Goal: Find contact information: Find contact information

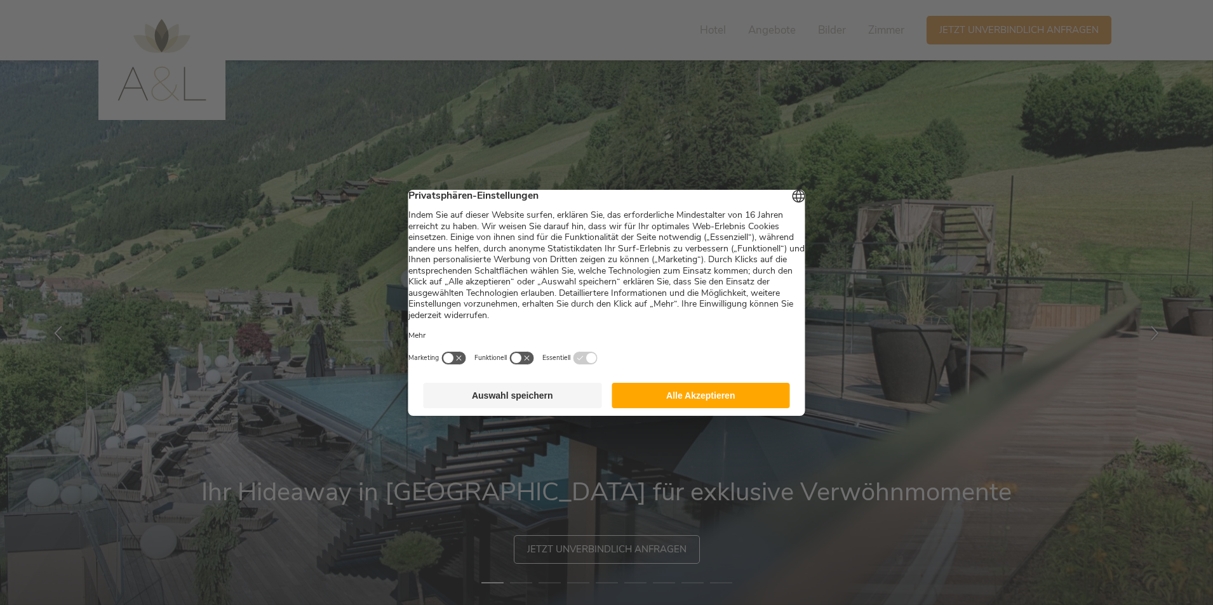
click at [730, 404] on button "Alle Akzeptieren" at bounding box center [700, 395] width 178 height 25
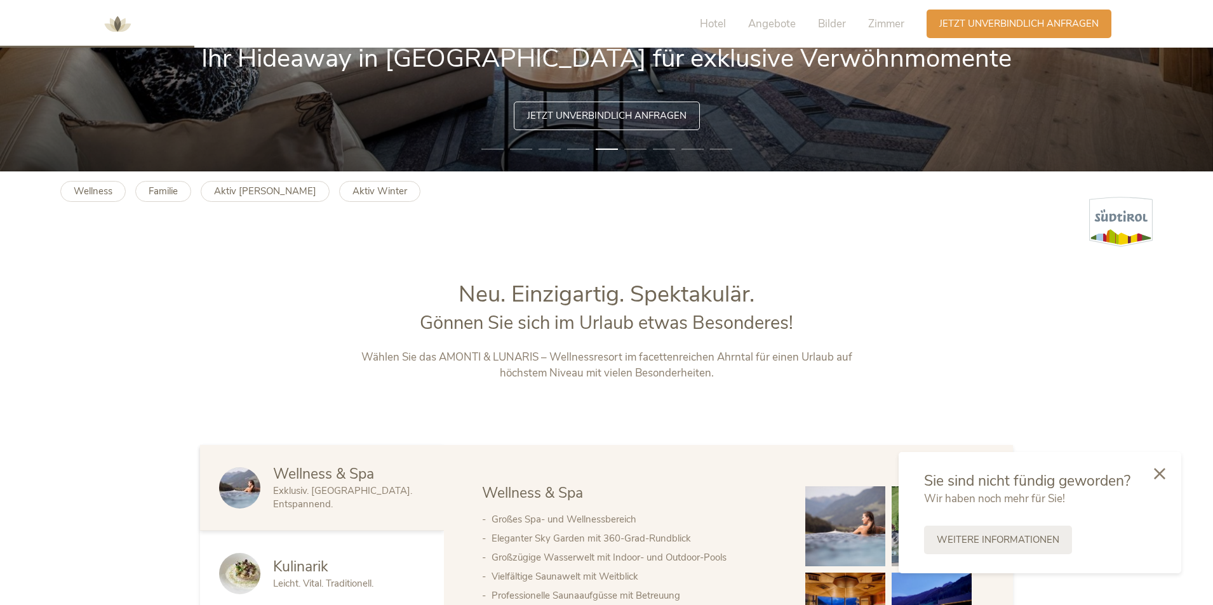
scroll to position [698, 0]
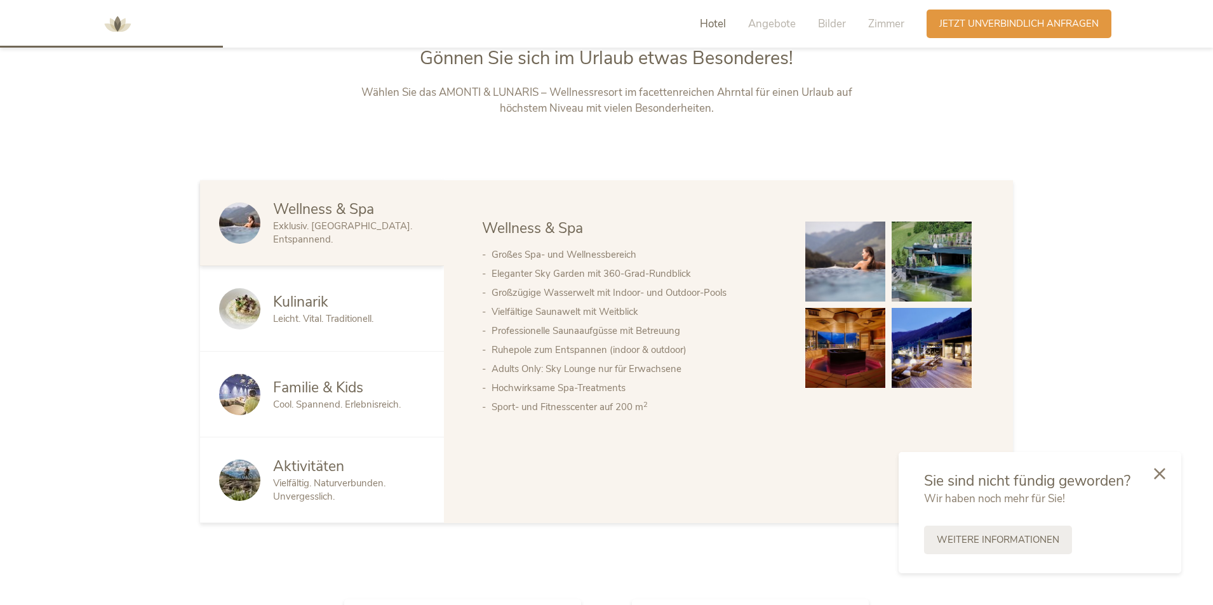
click at [999, 491] on span "Wir haben noch mehr für Sie!" at bounding box center [994, 498] width 141 height 15
click at [1055, 515] on div "Sie sind nicht fündig geworden? Wir haben noch mehr für Sie! Weitere Informatio…" at bounding box center [1039, 512] width 283 height 121
click at [1032, 529] on link "Weitere Informationen" at bounding box center [998, 538] width 148 height 29
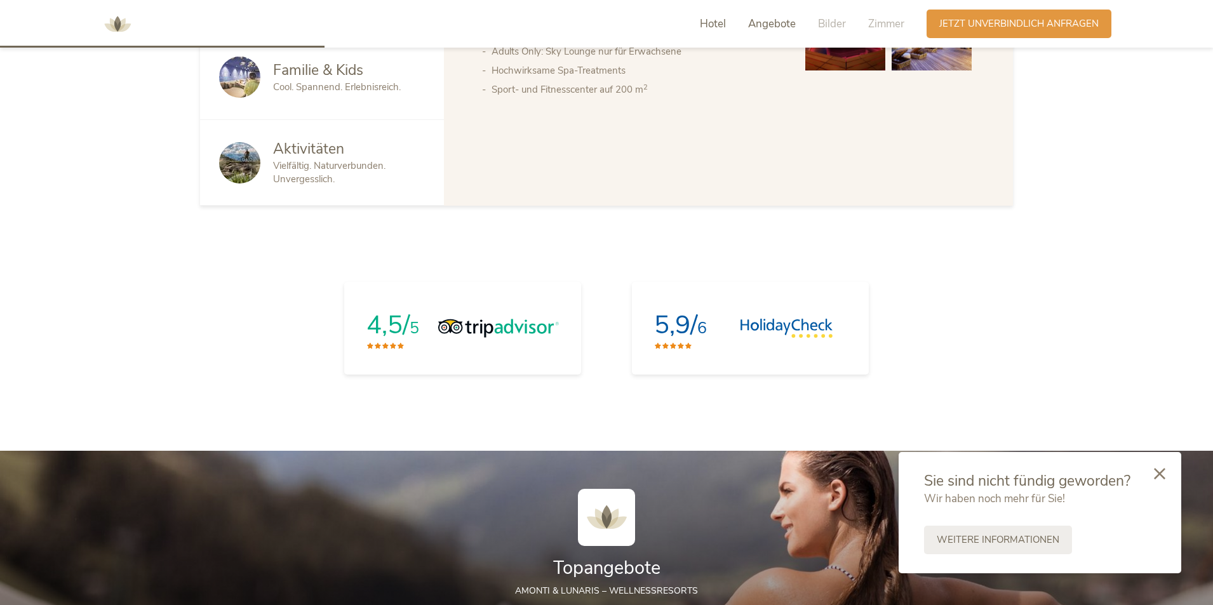
click at [770, 18] on span "Angebote" at bounding box center [772, 24] width 48 height 15
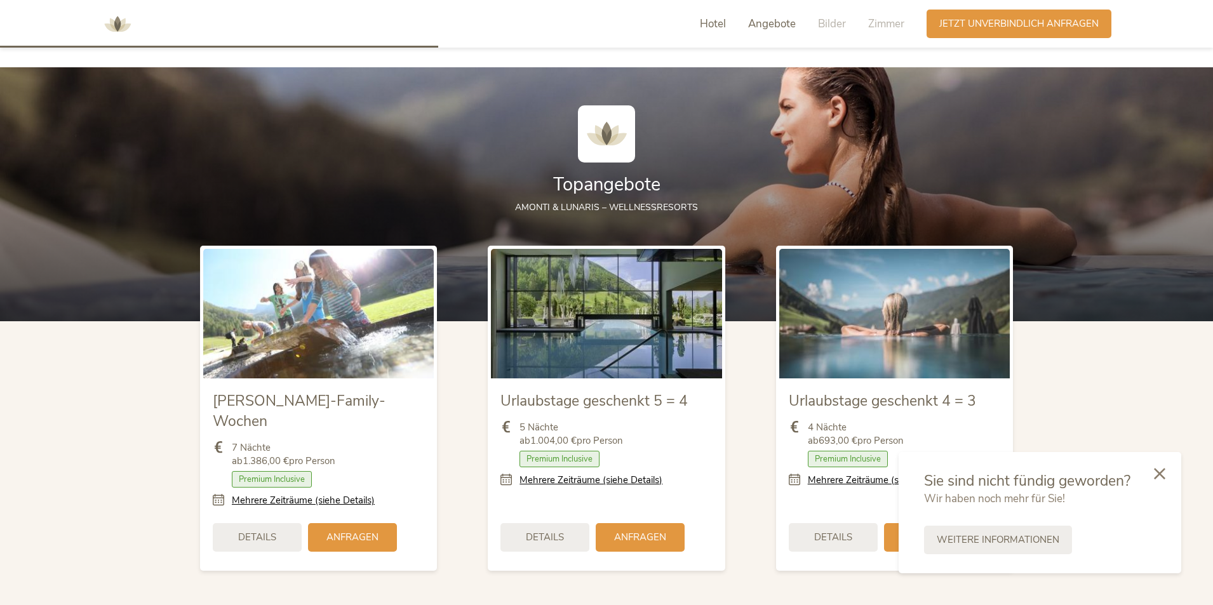
scroll to position [1403, 0]
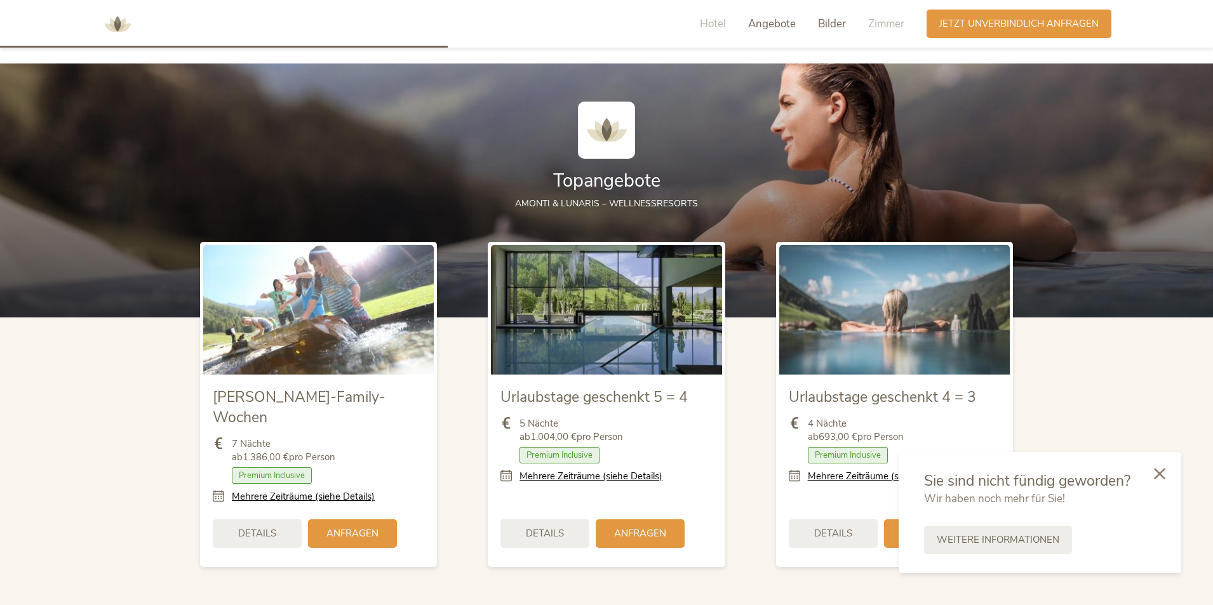
click at [835, 26] on span "Bilder" at bounding box center [832, 24] width 28 height 15
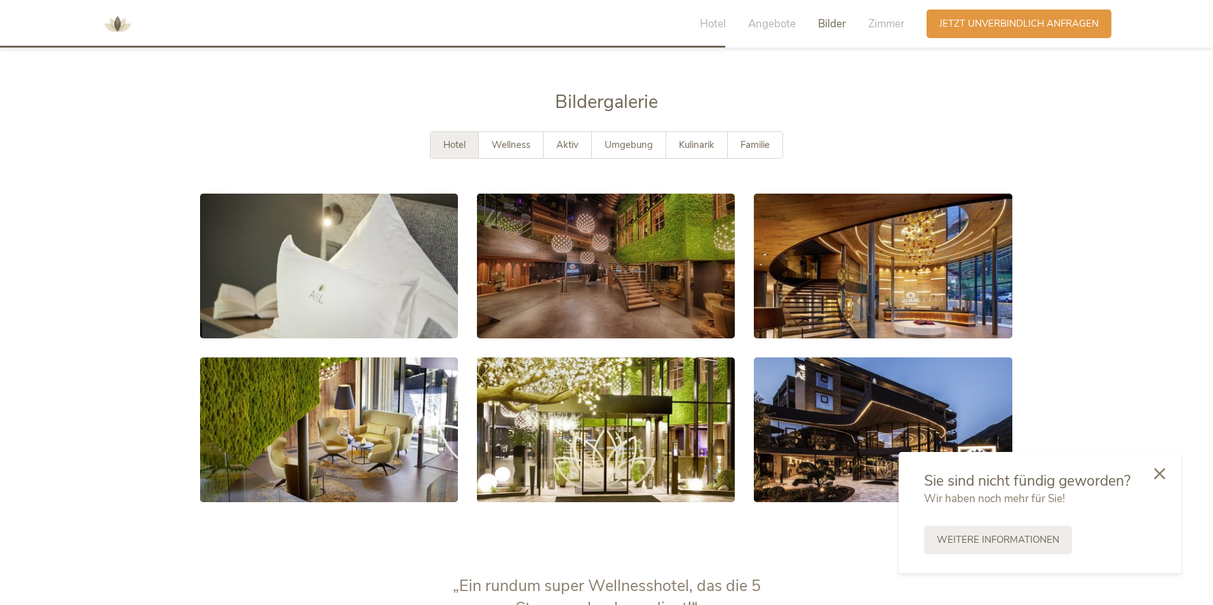
scroll to position [2323, 0]
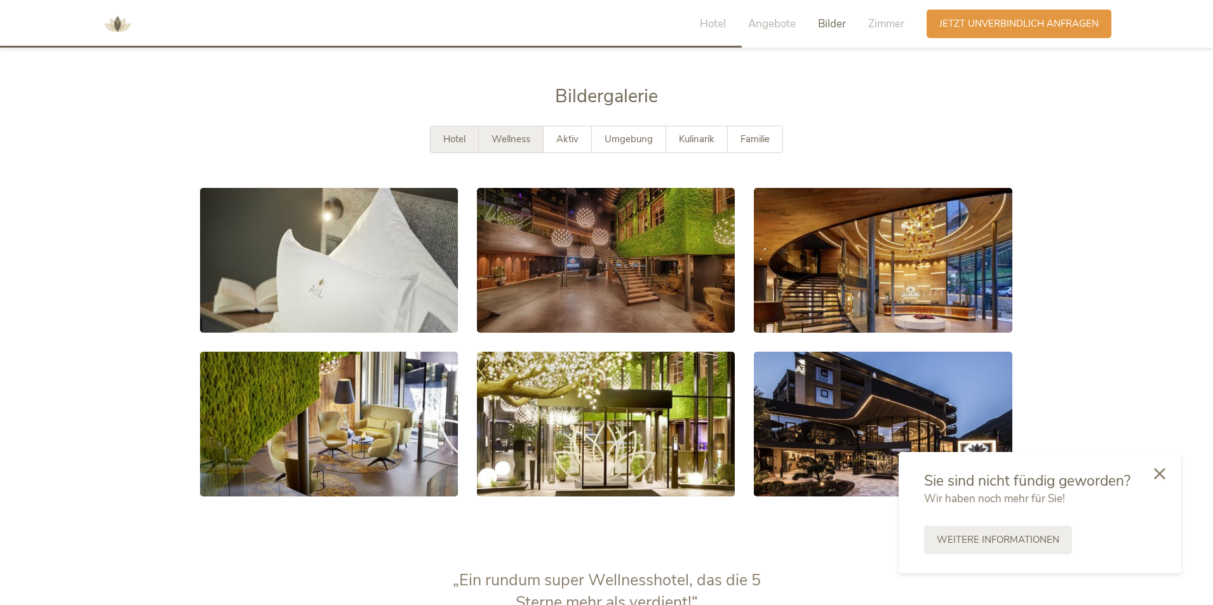
click at [498, 133] on span "Wellness" at bounding box center [510, 139] width 39 height 13
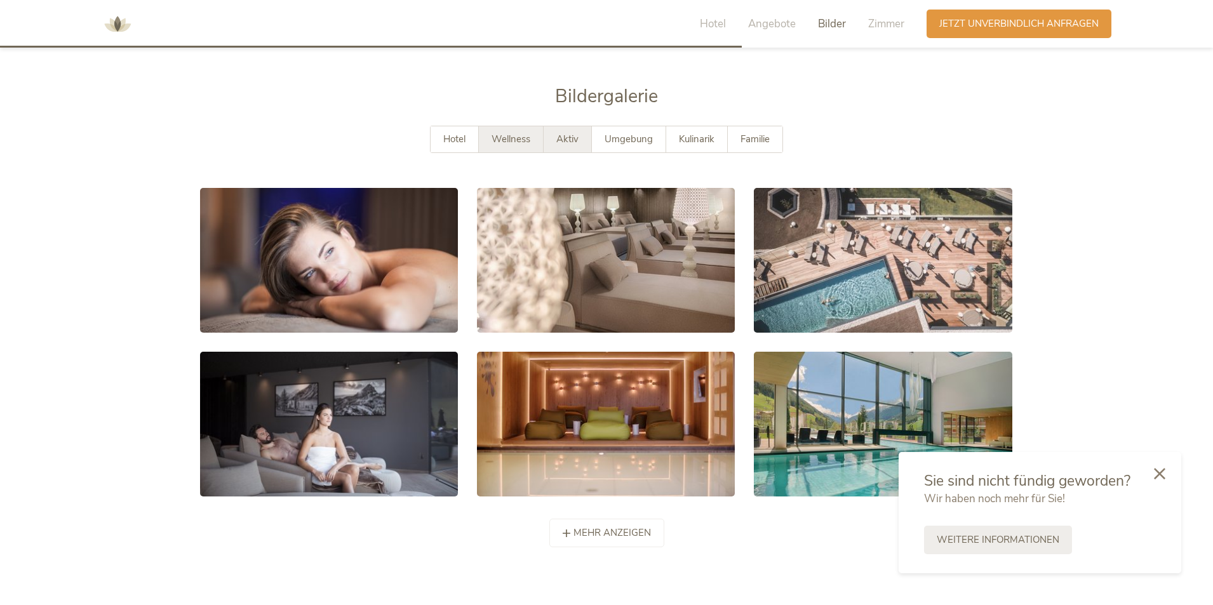
click at [571, 126] on div "Aktiv" at bounding box center [568, 139] width 48 height 26
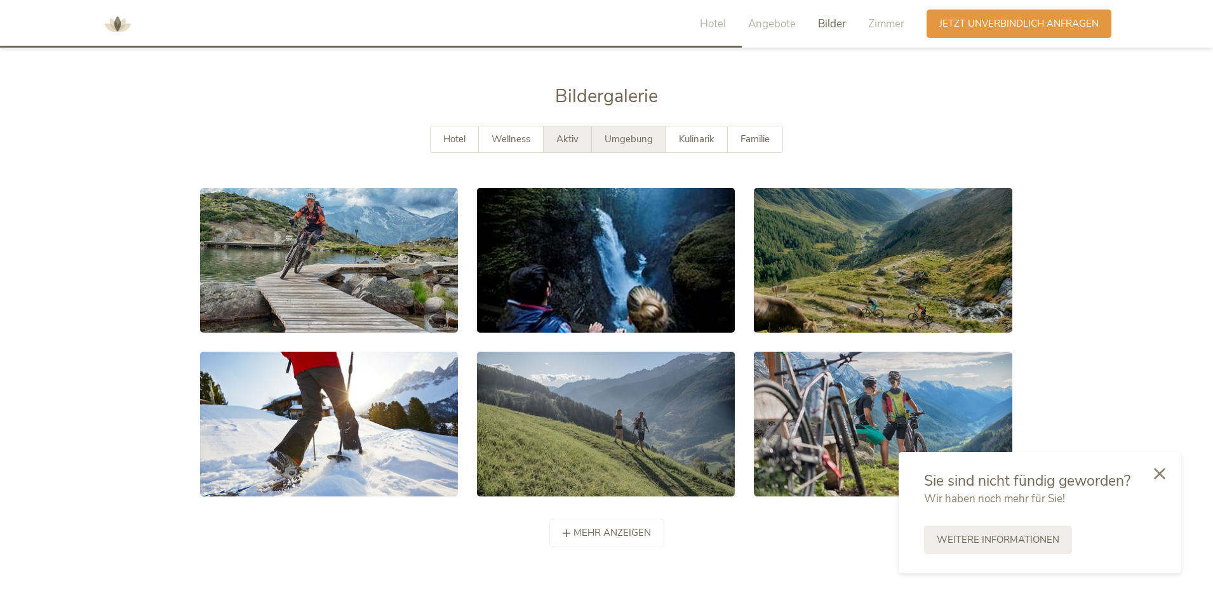
click at [610, 126] on div "Umgebung" at bounding box center [629, 139] width 74 height 26
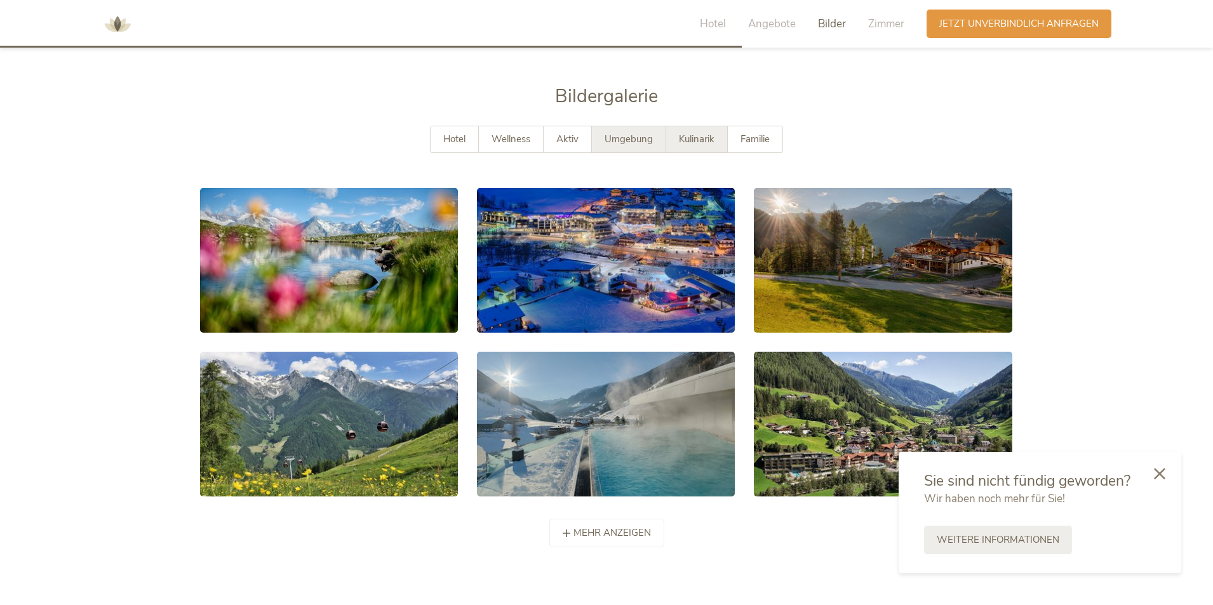
click at [669, 126] on div "Kulinarik" at bounding box center [697, 139] width 62 height 26
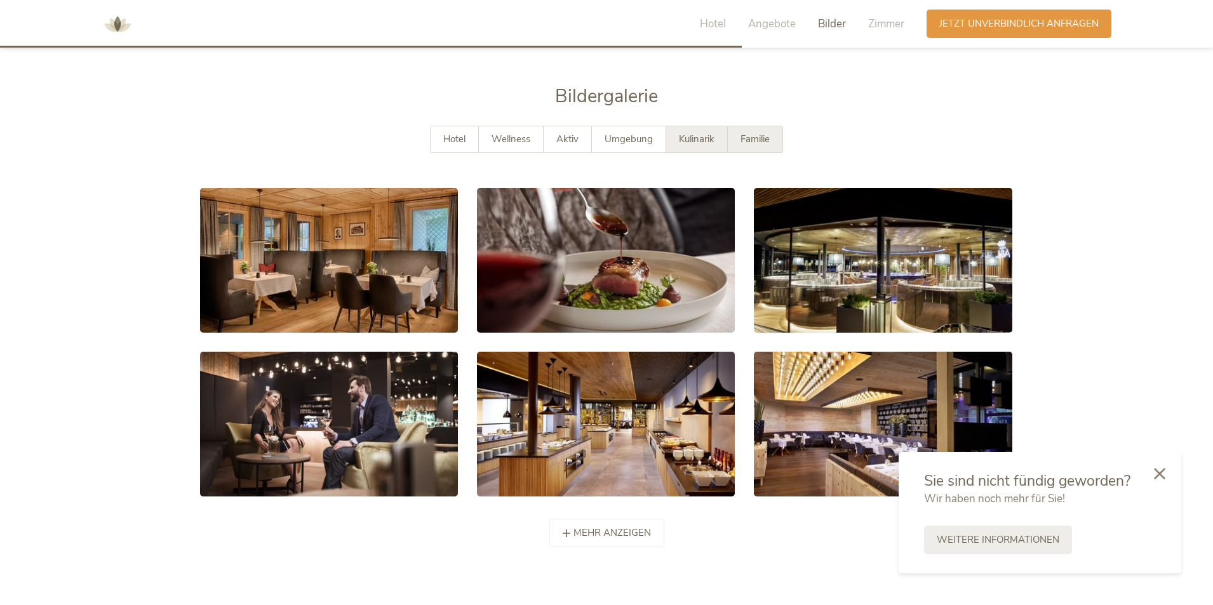
click at [744, 126] on div "Familie" at bounding box center [755, 139] width 55 height 26
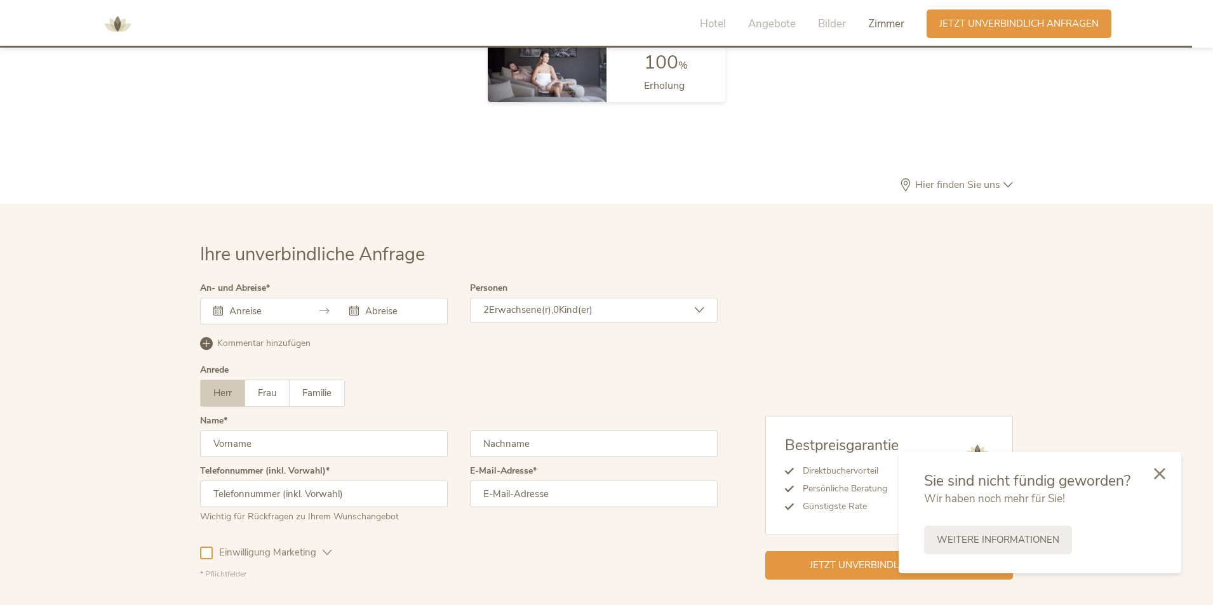
scroll to position [3801, 0]
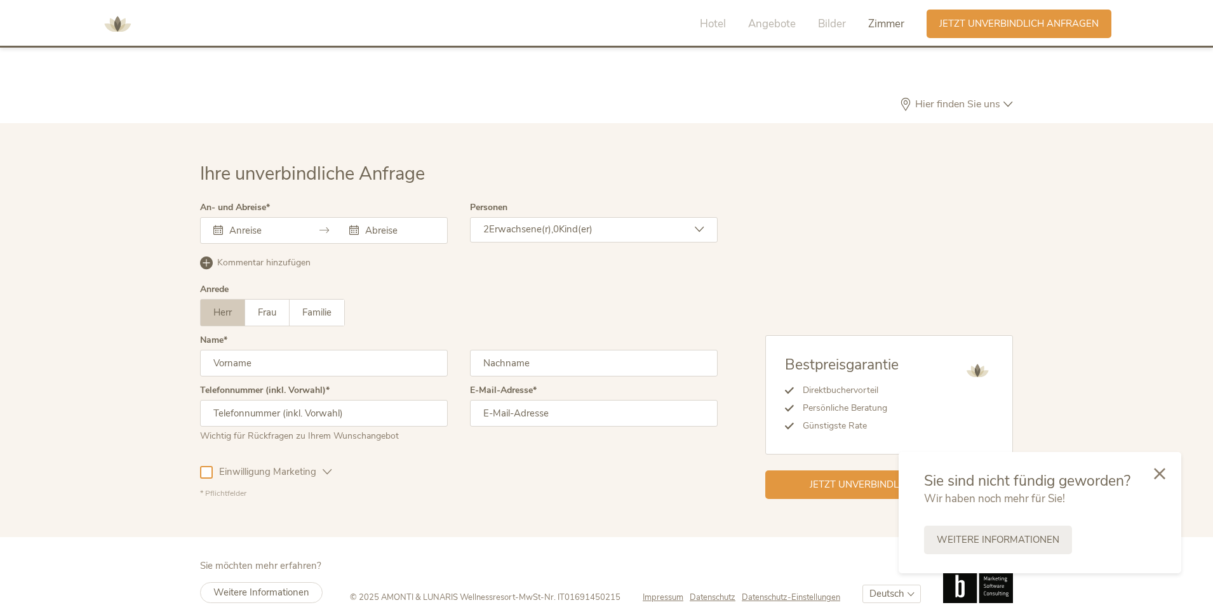
click at [664, 592] on span "Impressum" at bounding box center [663, 597] width 41 height 11
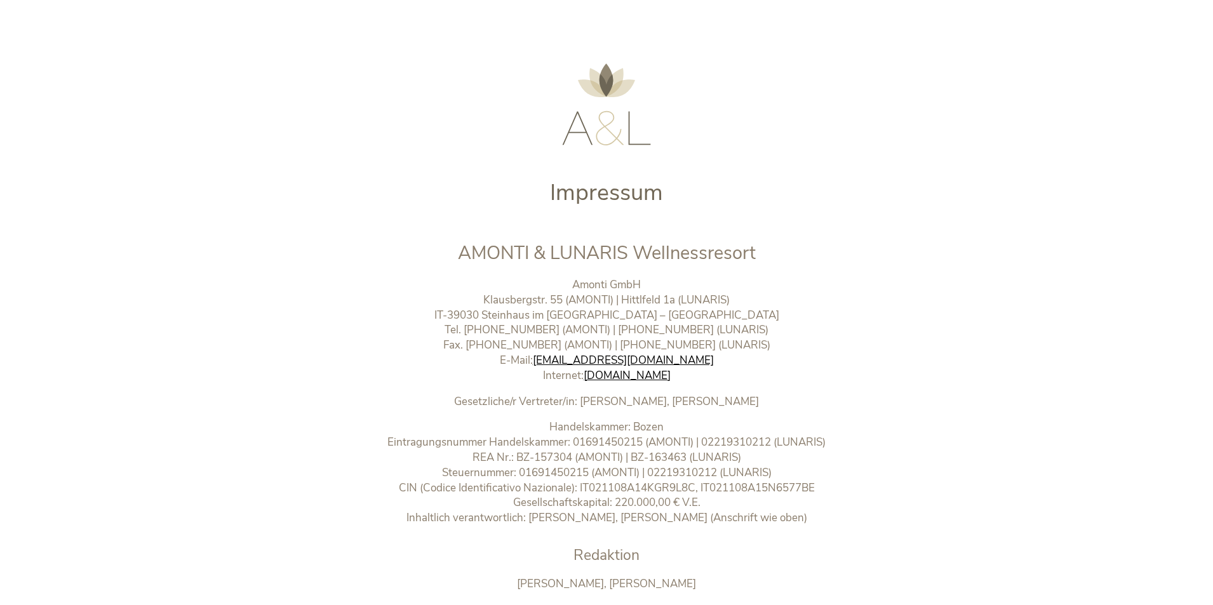
click at [650, 351] on p "Amonti GmbH Klausbergstr. 55 (AMONTI) | Hittlfeld 1a (LUNARIS) IT-39030 [GEOGRA…" at bounding box center [607, 330] width 530 height 106
click at [643, 363] on link "[EMAIL_ADDRESS][DOMAIN_NAME]" at bounding box center [623, 360] width 181 height 15
